Goal: Find specific fact: Find specific page/section

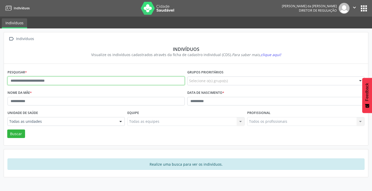
click at [95, 81] on input "text" at bounding box center [95, 80] width 177 height 9
click at [7, 129] on button "Buscar" at bounding box center [16, 133] width 18 height 9
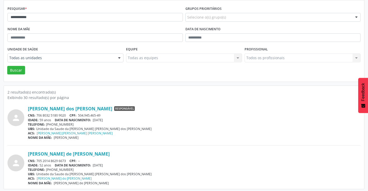
scroll to position [65, 0]
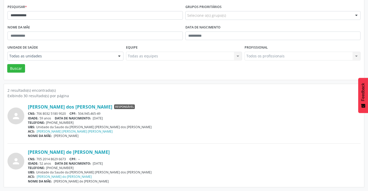
drag, startPoint x: 68, startPoint y: 159, endPoint x: 38, endPoint y: 158, distance: 30.2
click at [36, 158] on div "CNS: 705 2014 8629 6673 CPF: --" at bounding box center [194, 159] width 333 height 4
copy div "705 2014 8629 6673"
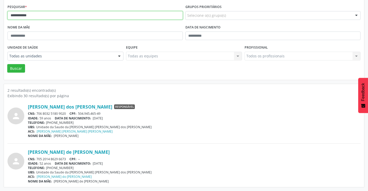
click at [49, 15] on input "**********" at bounding box center [94, 15] width 175 height 9
type input "*"
click at [7, 64] on button "Buscar" at bounding box center [16, 68] width 18 height 9
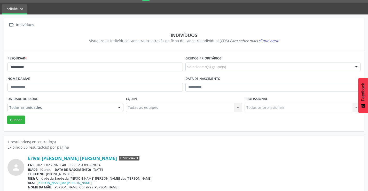
scroll to position [20, 0]
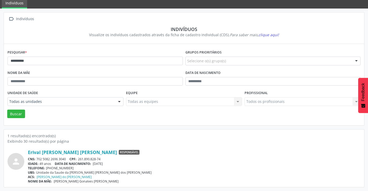
drag, startPoint x: 69, startPoint y: 159, endPoint x: 38, endPoint y: 157, distance: 31.8
click at [37, 157] on div "CNS: 702 5082 2696 3040 CPF: 261.890.828-74" at bounding box center [194, 159] width 333 height 4
copy div "702 5082 2696 3040"
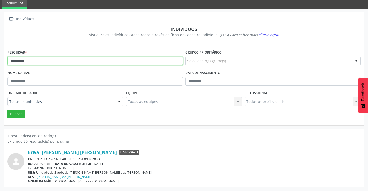
click at [82, 63] on input "**********" at bounding box center [94, 61] width 175 height 9
type input "*"
click at [7, 109] on button "Buscar" at bounding box center [16, 113] width 18 height 9
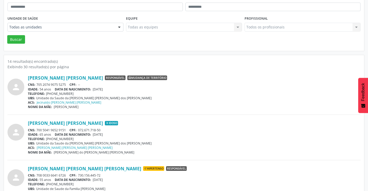
scroll to position [103, 0]
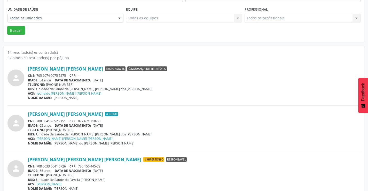
drag, startPoint x: 66, startPoint y: 121, endPoint x: 34, endPoint y: 121, distance: 32.3
click at [34, 121] on div "CNS: 700 5041 9652 9151 CPF: 072.671.718-50" at bounding box center [194, 121] width 333 height 4
copy div ": 700 5041 9652 9151"
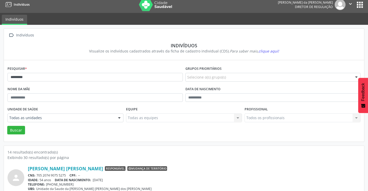
scroll to position [0, 0]
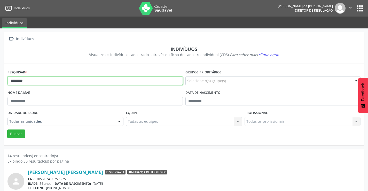
click at [37, 81] on input "*********" at bounding box center [94, 80] width 175 height 9
type input "*"
click at [7, 129] on button "Buscar" at bounding box center [16, 133] width 18 height 9
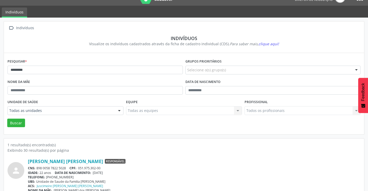
scroll to position [20, 0]
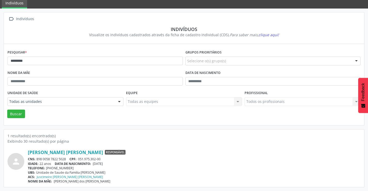
drag, startPoint x: 67, startPoint y: 159, endPoint x: 36, endPoint y: 159, distance: 31.5
click at [36, 159] on div "CNS: 898 0058 7822 5028 CPF: 051.975.302-00" at bounding box center [194, 159] width 333 height 4
copy div "898 0058 7822 5028"
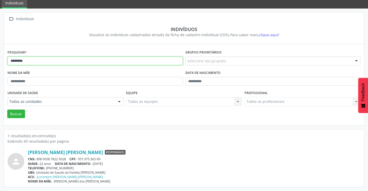
click at [100, 59] on input "*********" at bounding box center [94, 61] width 175 height 9
type input "*"
click at [7, 109] on button "Buscar" at bounding box center [16, 113] width 18 height 9
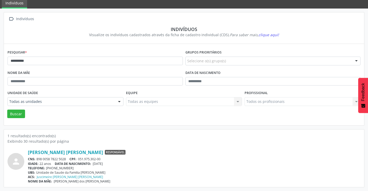
scroll to position [0, 0]
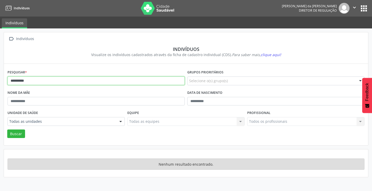
click at [77, 78] on input "**********" at bounding box center [95, 80] width 177 height 9
click at [7, 129] on button "Buscar" at bounding box center [16, 133] width 18 height 9
click at [113, 82] on input "*******" at bounding box center [95, 80] width 177 height 9
type input "*"
click at [7, 129] on button "Buscar" at bounding box center [16, 133] width 18 height 9
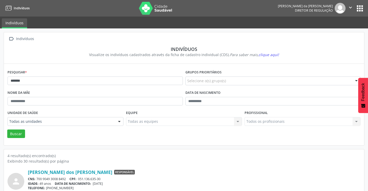
scroll to position [52, 0]
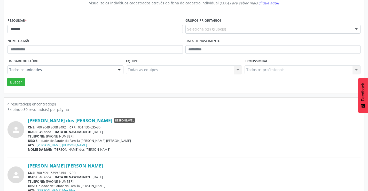
drag, startPoint x: 68, startPoint y: 126, endPoint x: 37, endPoint y: 127, distance: 30.7
click at [37, 127] on div "CNS: 700 9049 3008 8492 CPF: 051.136.635-30" at bounding box center [194, 127] width 333 height 4
copy div "700 9049 3008 8492"
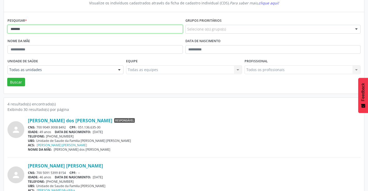
click at [72, 30] on input "*******" at bounding box center [94, 29] width 175 height 9
click at [7, 78] on button "Buscar" at bounding box center [16, 82] width 18 height 9
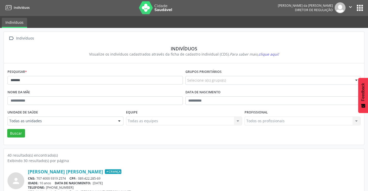
scroll to position [0, 0]
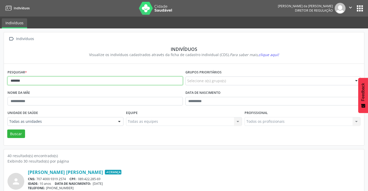
click at [32, 82] on input "*******" at bounding box center [94, 80] width 175 height 9
click at [7, 129] on button "Buscar" at bounding box center [16, 133] width 18 height 9
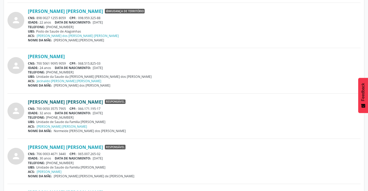
scroll to position [671, 0]
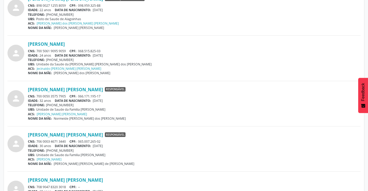
drag, startPoint x: 66, startPoint y: 97, endPoint x: 36, endPoint y: 97, distance: 30.0
click at [36, 97] on div "CNS: 700 0050 3575 7905 CPF: 066.171.195-17" at bounding box center [194, 96] width 333 height 4
copy div "700 0050 3575 7905"
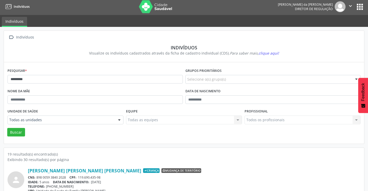
scroll to position [0, 0]
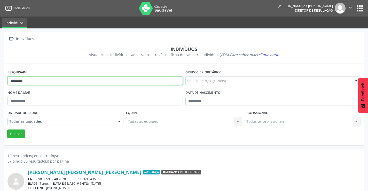
click at [43, 81] on input "*********" at bounding box center [94, 80] width 175 height 9
type input "*"
click at [7, 129] on button "Buscar" at bounding box center [16, 133] width 18 height 9
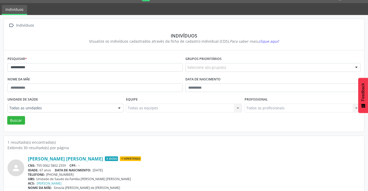
scroll to position [20, 0]
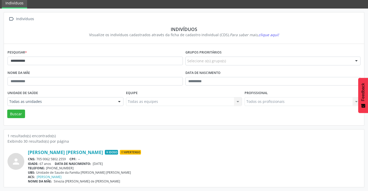
drag, startPoint x: 66, startPoint y: 158, endPoint x: 37, endPoint y: 158, distance: 29.7
click at [37, 158] on div "CNS: 705 0062 5802 2559 CPF: --" at bounding box center [194, 159] width 333 height 4
copy div "705 0062 5802 2559"
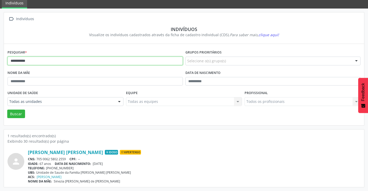
click at [87, 59] on input "**********" at bounding box center [94, 61] width 175 height 9
type input "*"
click at [7, 109] on button "Buscar" at bounding box center [16, 113] width 18 height 9
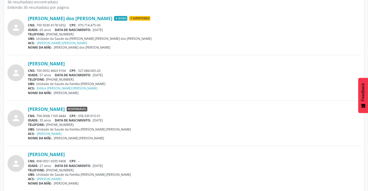
scroll to position [155, 0]
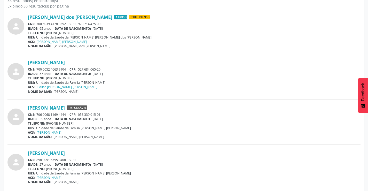
drag, startPoint x: 66, startPoint y: 114, endPoint x: 37, endPoint y: 115, distance: 29.5
click at [37, 115] on div "CNS: 706 0068 1169 4444 CPF: 058.339.915-01" at bounding box center [194, 114] width 333 height 4
copy div "706 0068 1169 4444"
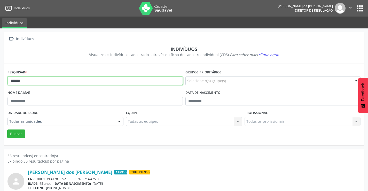
click at [85, 83] on input "*******" at bounding box center [94, 80] width 175 height 9
type input "*"
click at [7, 129] on button "Buscar" at bounding box center [16, 133] width 18 height 9
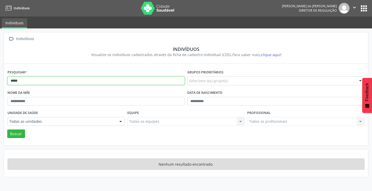
click at [56, 81] on input "*****" at bounding box center [95, 80] width 177 height 9
click at [7, 129] on button "Buscar" at bounding box center [16, 133] width 18 height 9
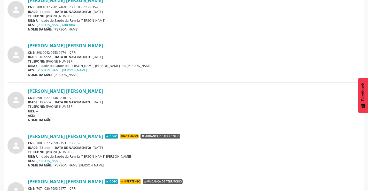
scroll to position [181, 0]
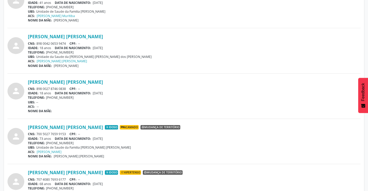
drag, startPoint x: 67, startPoint y: 132, endPoint x: 37, endPoint y: 134, distance: 30.2
click at [37, 134] on div "CNS: 700 5027 7659 9153 CPF: --" at bounding box center [194, 134] width 333 height 4
copy div "700 5027 7659 9153"
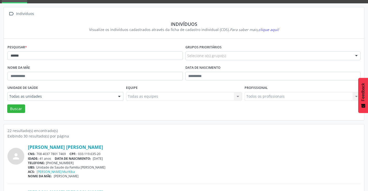
scroll to position [0, 0]
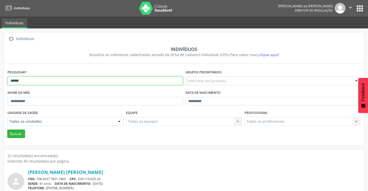
click at [73, 82] on input "******" at bounding box center [94, 80] width 175 height 9
type input "*"
type input "*****"
click at [7, 129] on button "Buscar" at bounding box center [16, 133] width 18 height 9
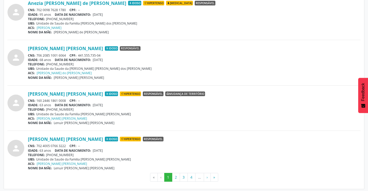
scroll to position [1348, 0]
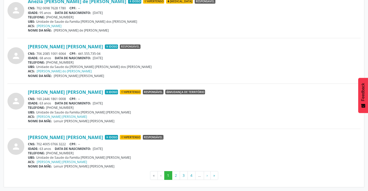
drag, startPoint x: 66, startPoint y: 144, endPoint x: 38, endPoint y: 143, distance: 28.2
click at [38, 143] on div "CNS: 702 4005 0766 3222 CPF: --" at bounding box center [194, 144] width 333 height 4
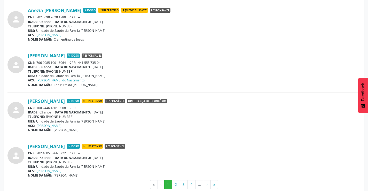
scroll to position [1348, 0]
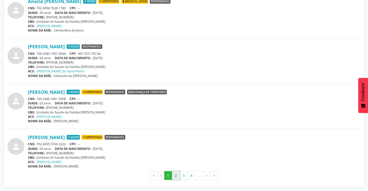
click at [177, 175] on button "2" at bounding box center [176, 175] width 8 height 9
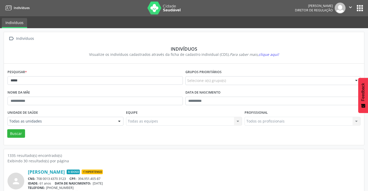
scroll to position [0, 0]
